Goal: Find specific page/section: Find specific page/section

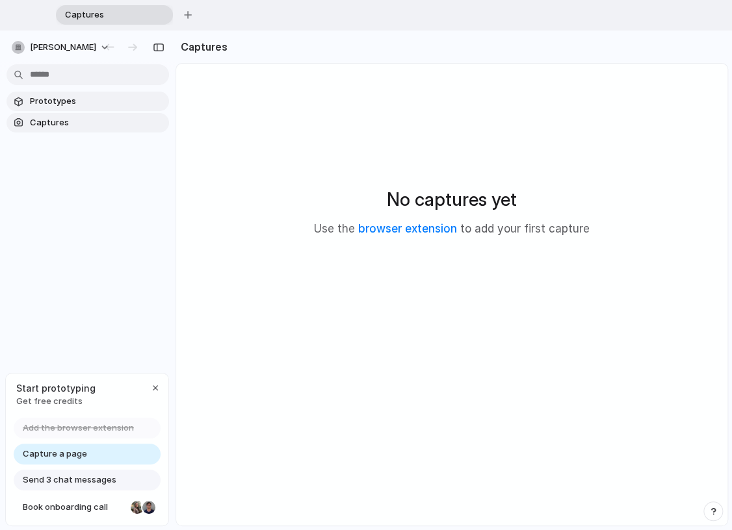
click at [60, 105] on span "Prototypes" at bounding box center [97, 101] width 134 height 13
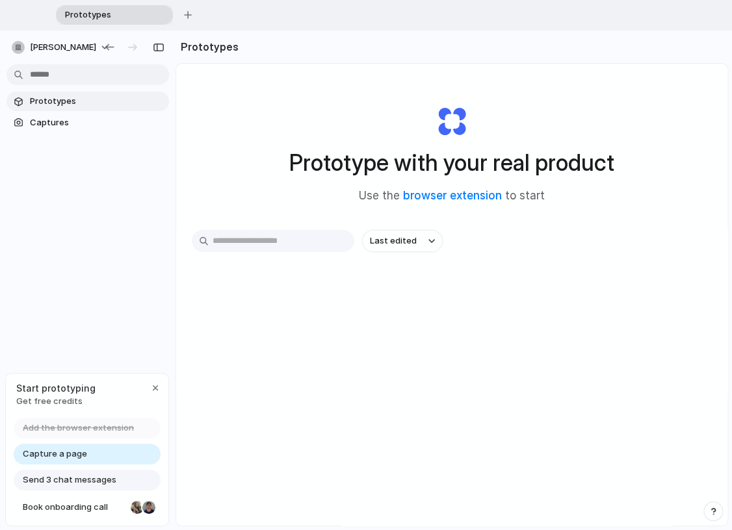
click at [60, 105] on span "Prototypes" at bounding box center [97, 101] width 134 height 13
